Goal: Navigation & Orientation: Find specific page/section

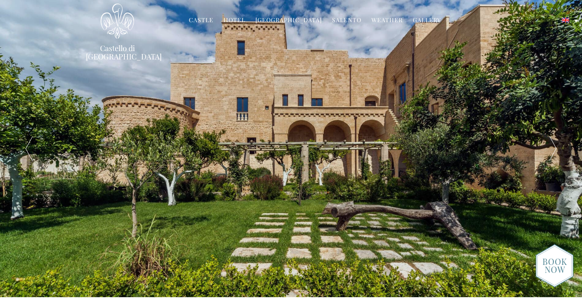
click at [559, 255] on img at bounding box center [555, 266] width 38 height 44
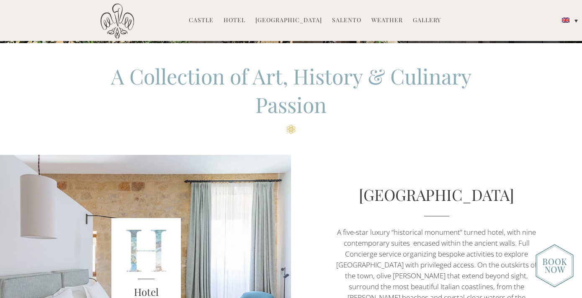
scroll to position [333, 0]
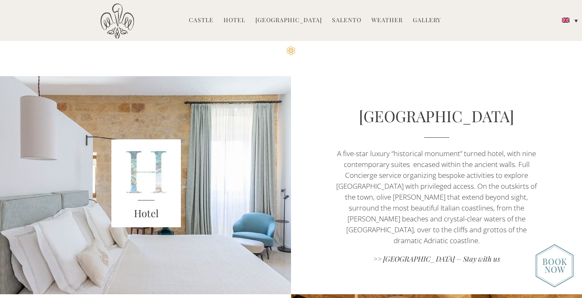
click at [212, 16] on link "Castle" at bounding box center [201, 21] width 25 height 10
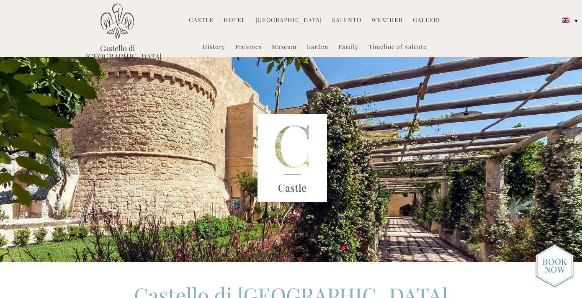
click at [113, 42] on div "Castello di [GEOGRAPHIC_DATA] MENU" at bounding box center [117, 33] width 63 height 60
click at [114, 19] on img at bounding box center [118, 21] width 34 height 36
